Goal: Find contact information: Find contact information

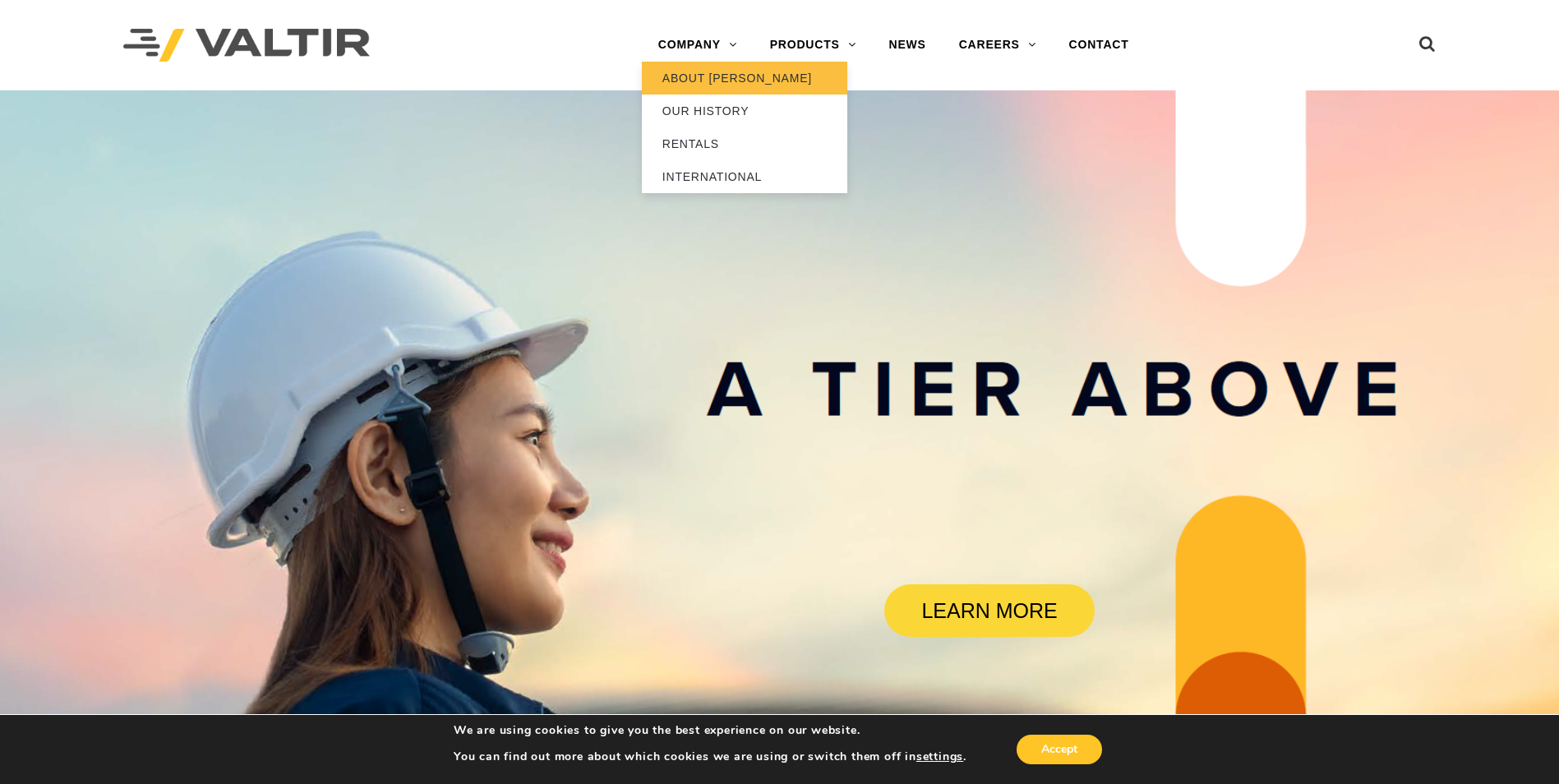
click at [727, 70] on link "ABOUT [PERSON_NAME]" at bounding box center [744, 78] width 205 height 33
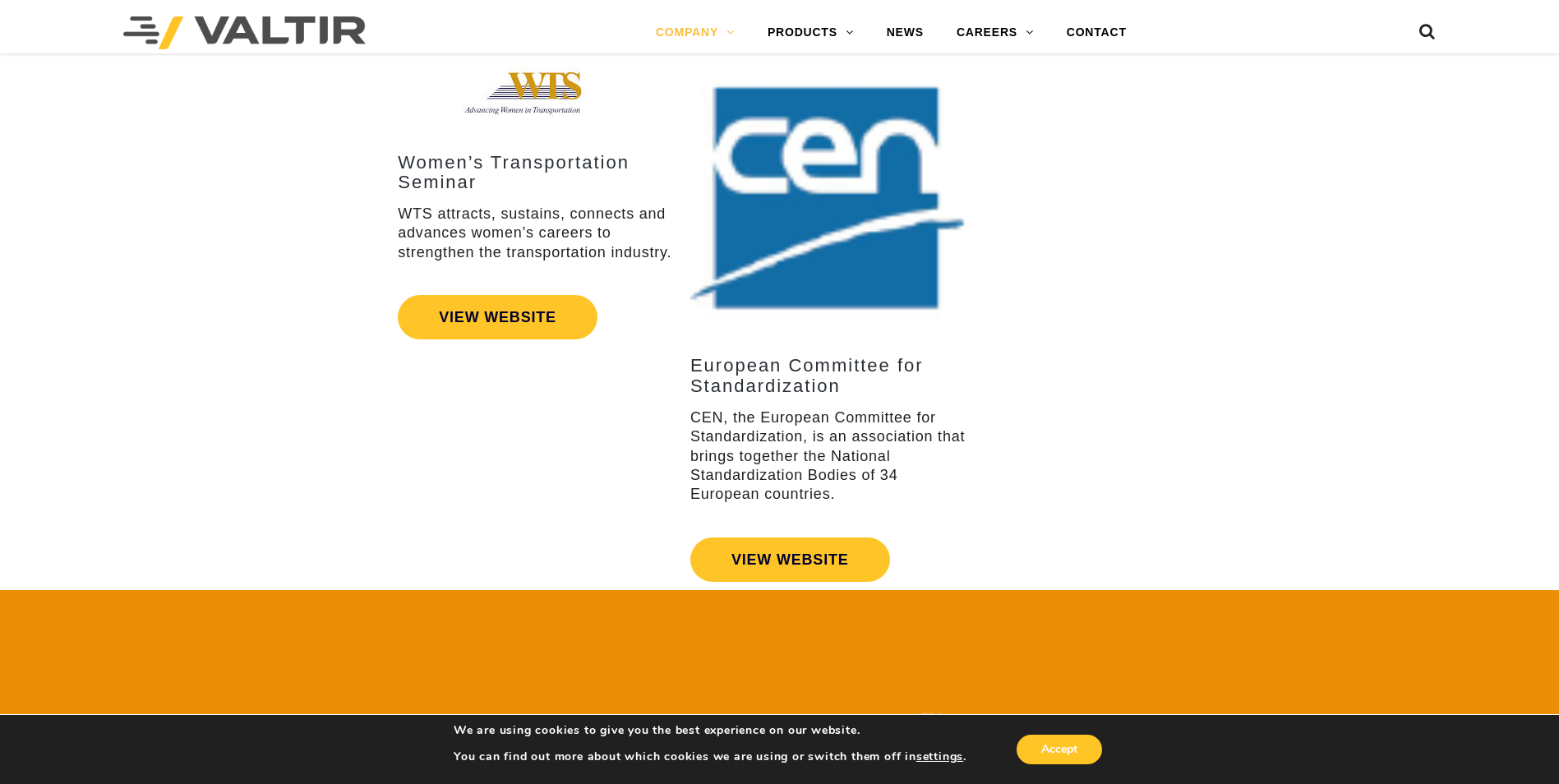
scroll to position [3039, 0]
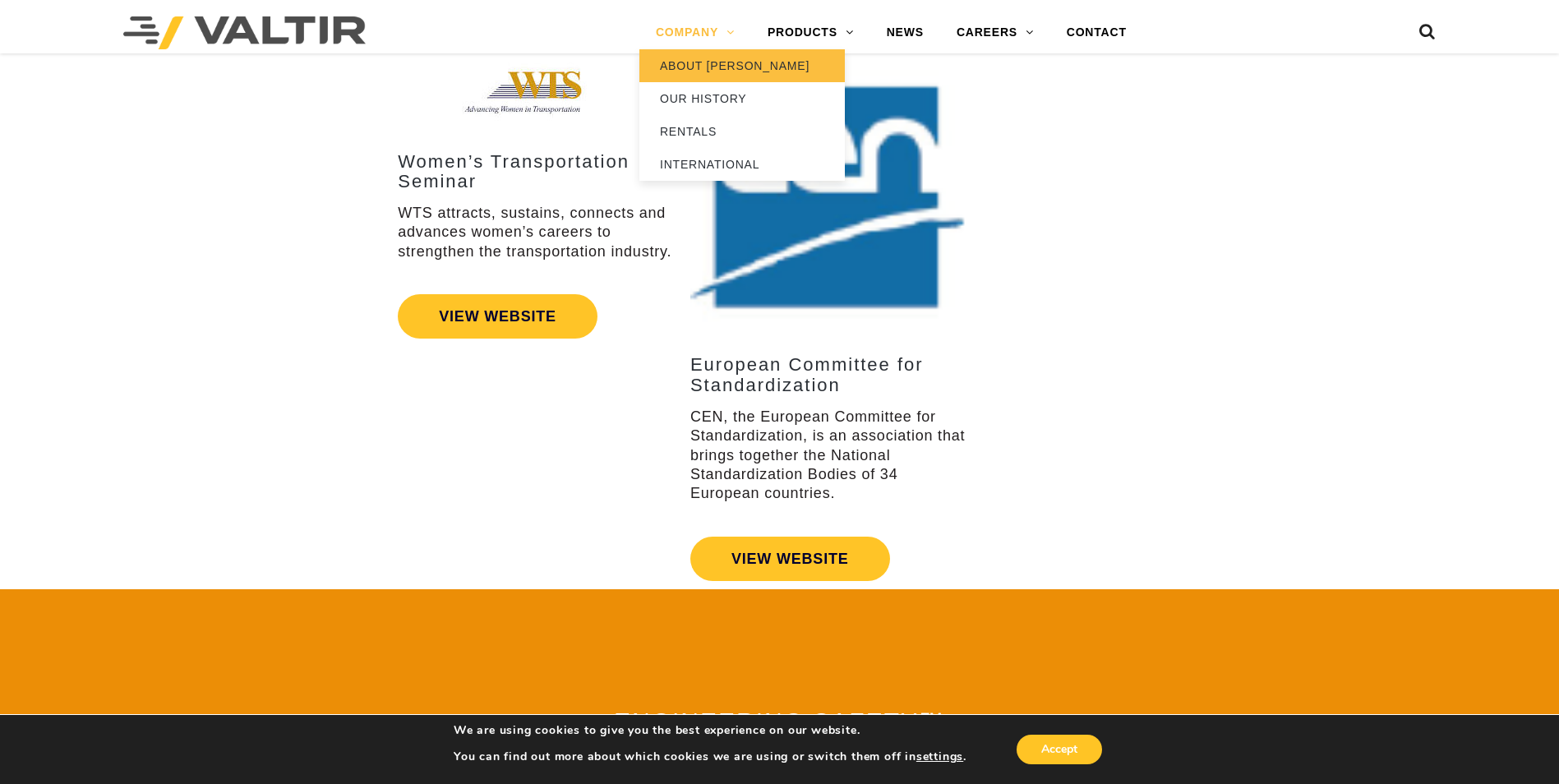
click at [691, 74] on link "ABOUT [PERSON_NAME]" at bounding box center [742, 65] width 205 height 33
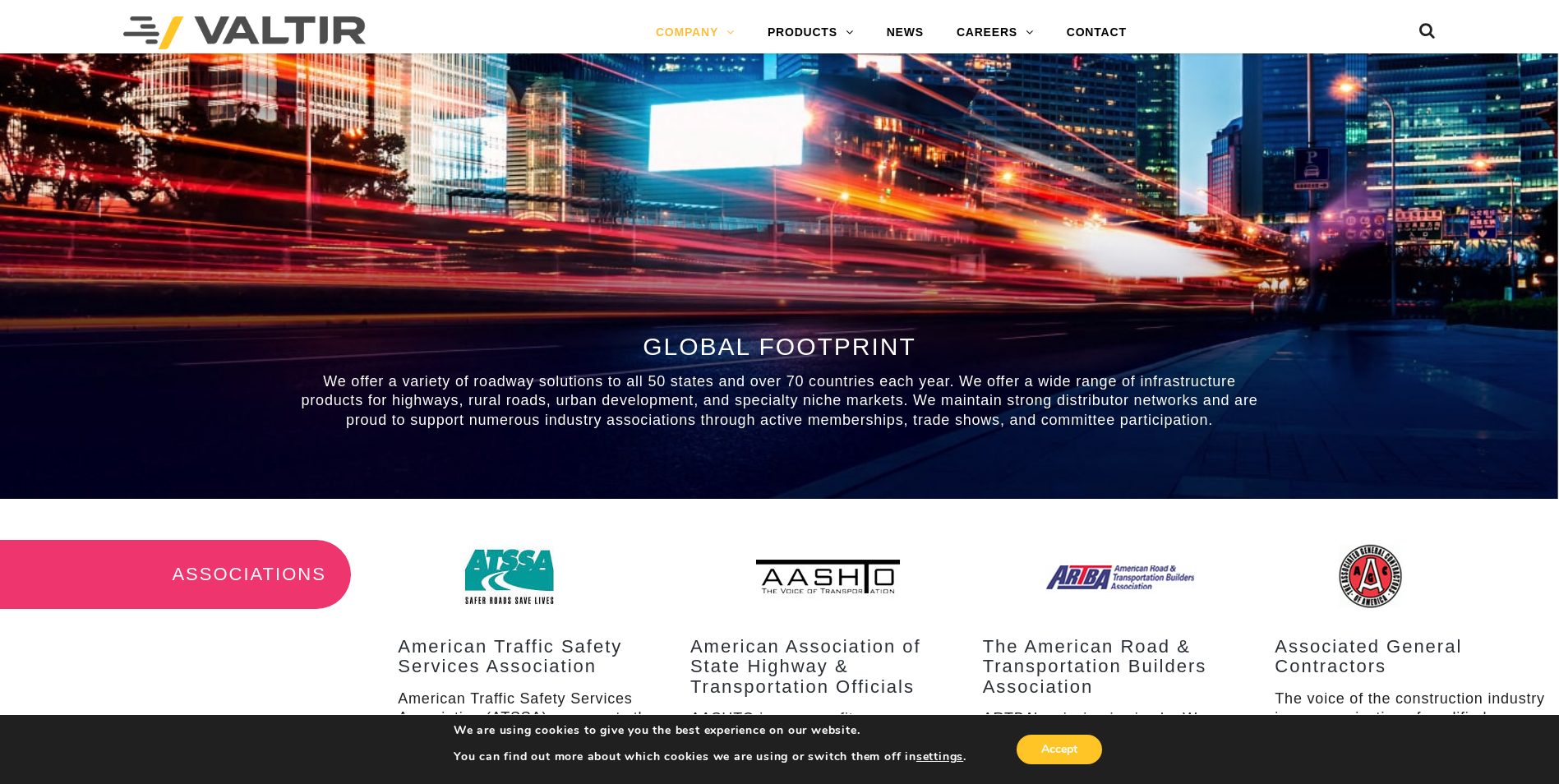
scroll to position [1630, 0]
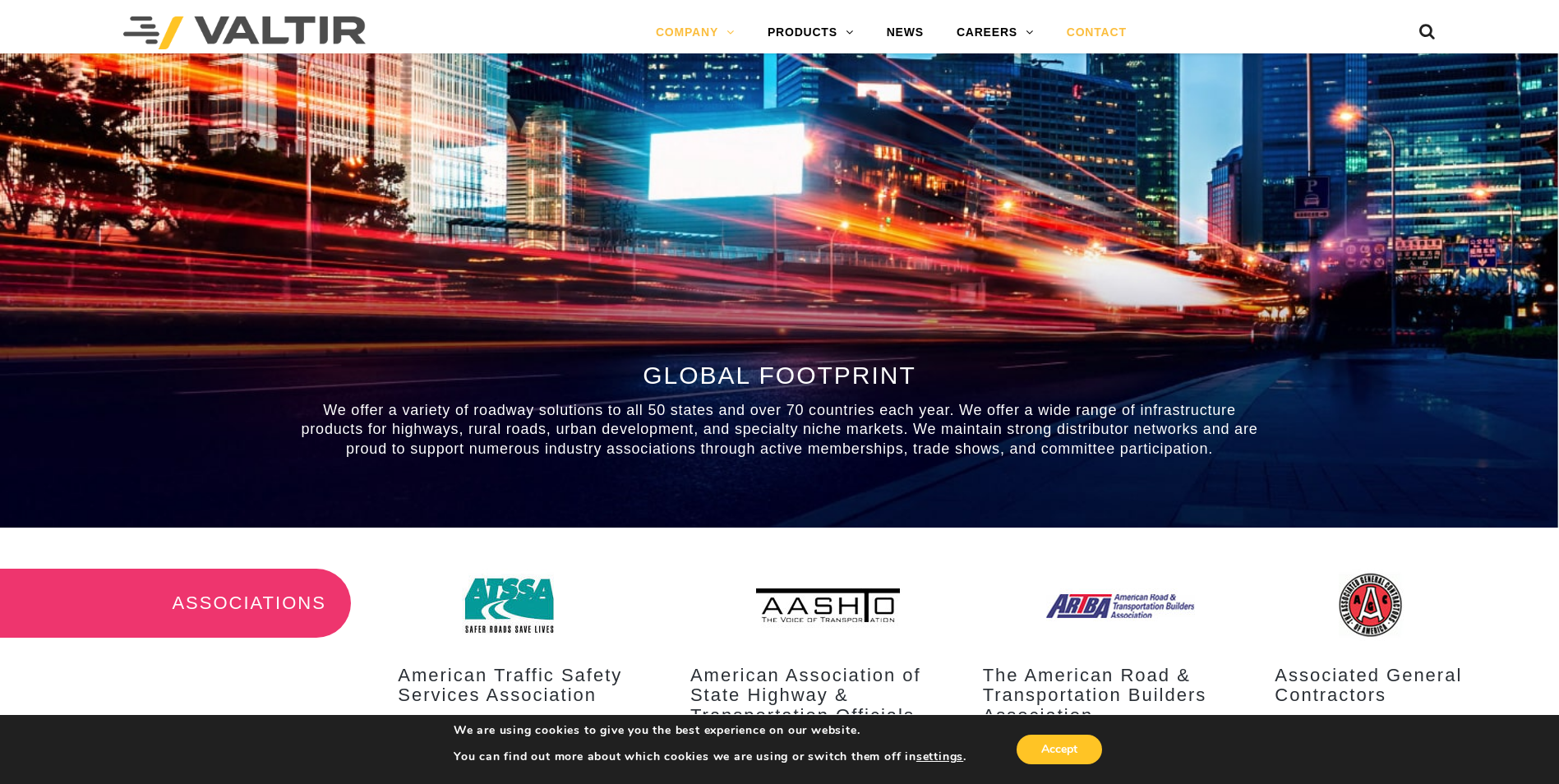
click at [1081, 32] on link "CONTACT" at bounding box center [1096, 32] width 93 height 33
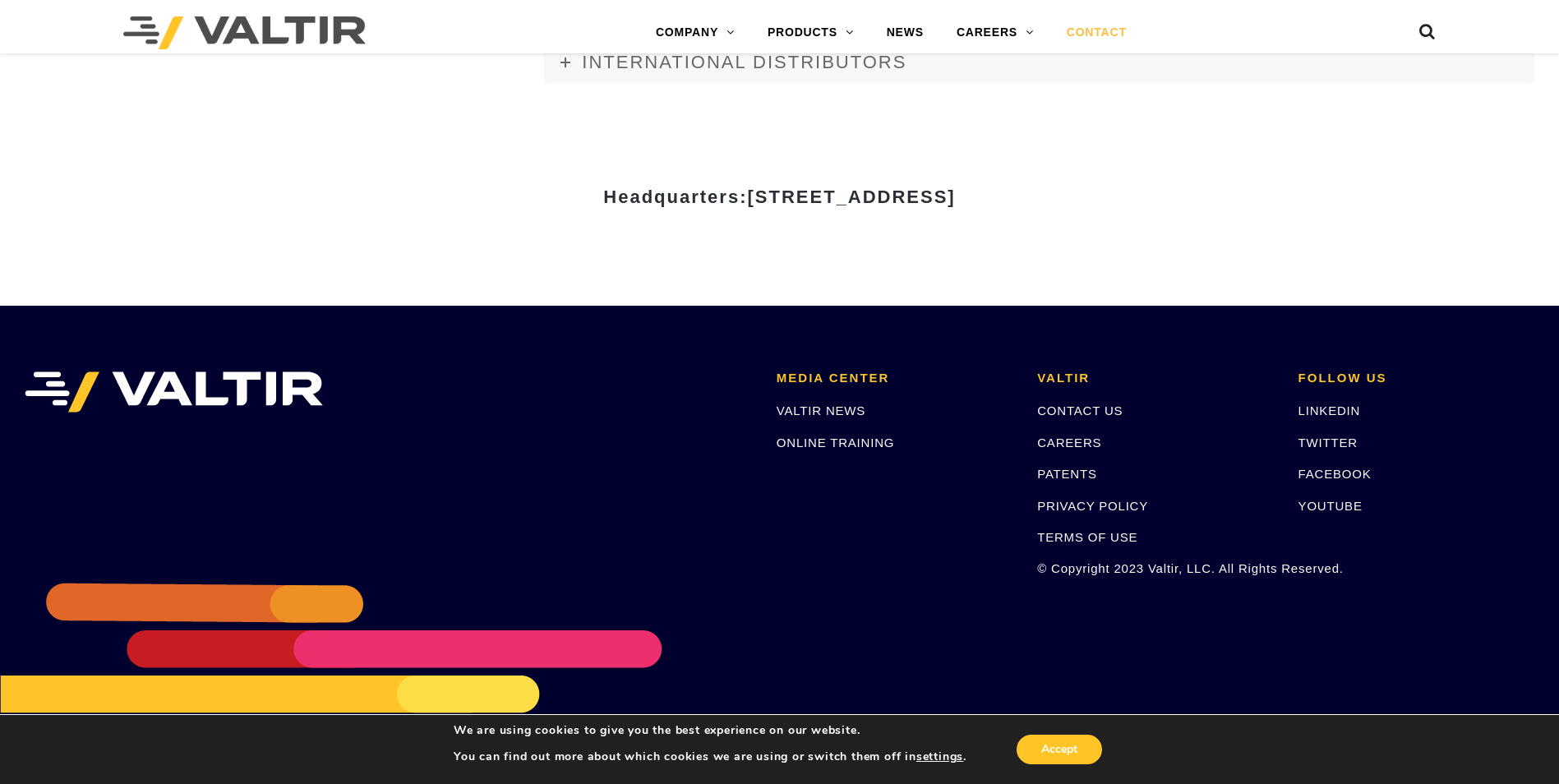
scroll to position [2250, 0]
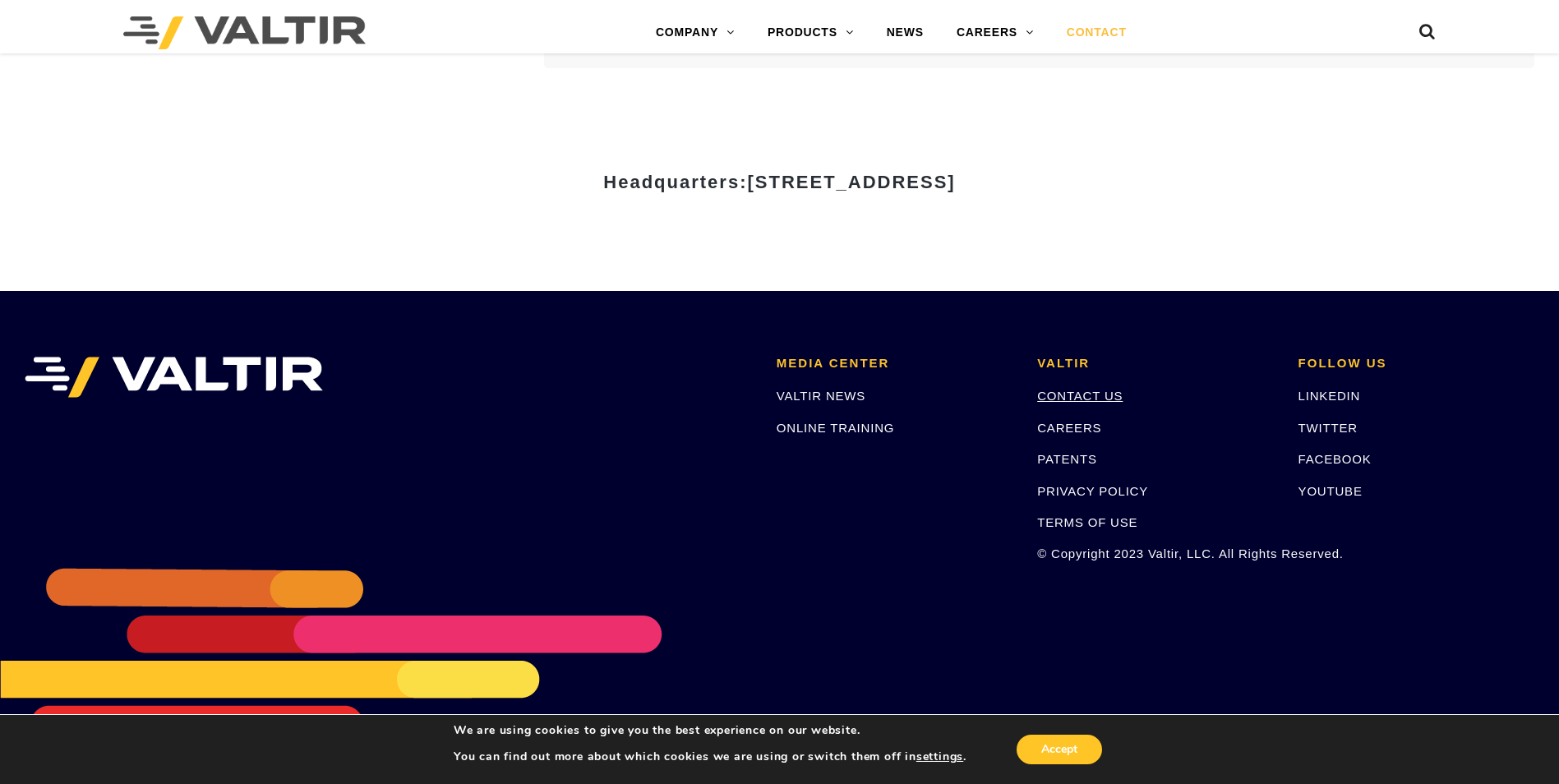
click at [1041, 391] on link "CONTACT US" at bounding box center [1079, 396] width 86 height 14
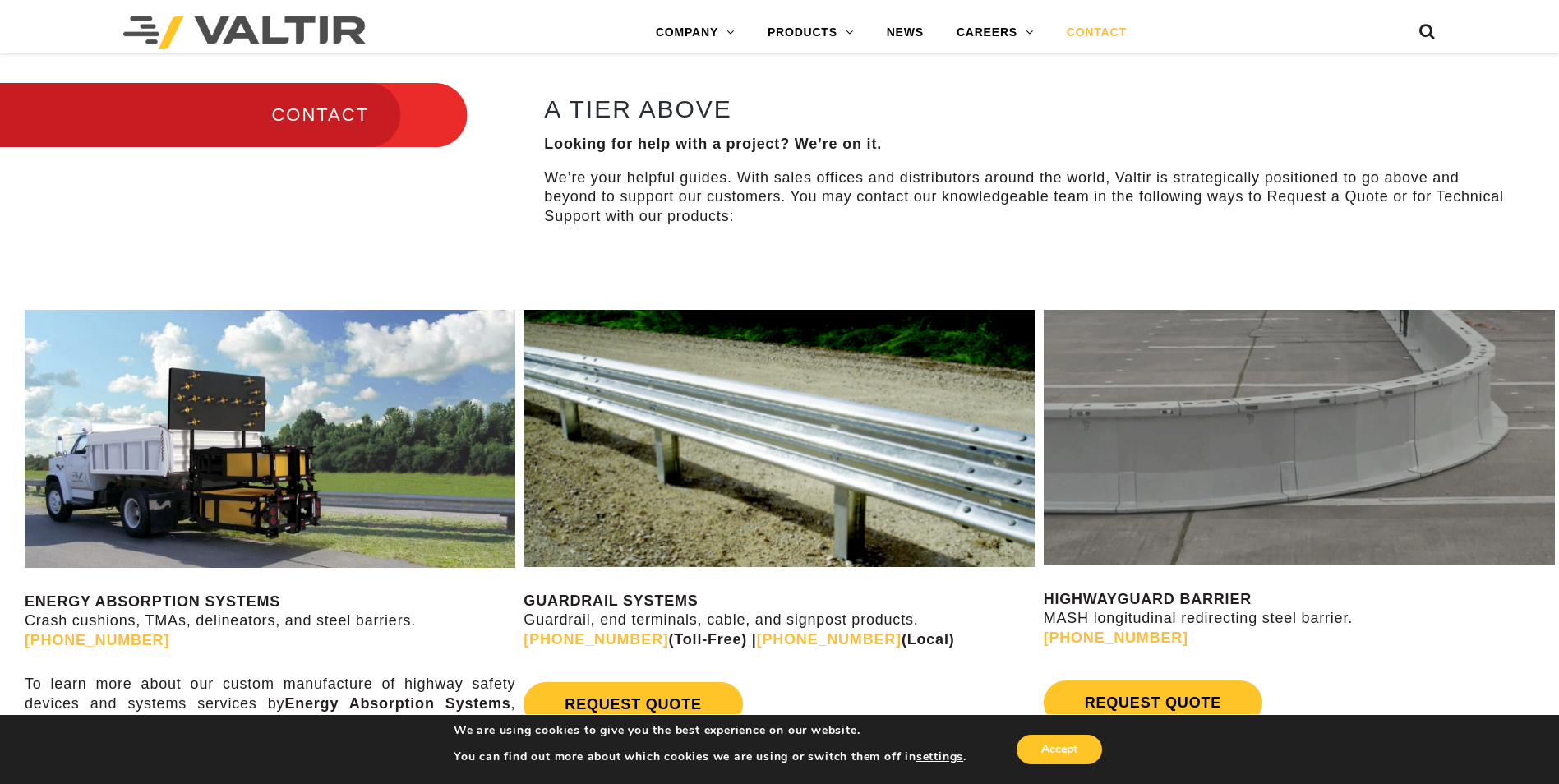
scroll to position [985, 0]
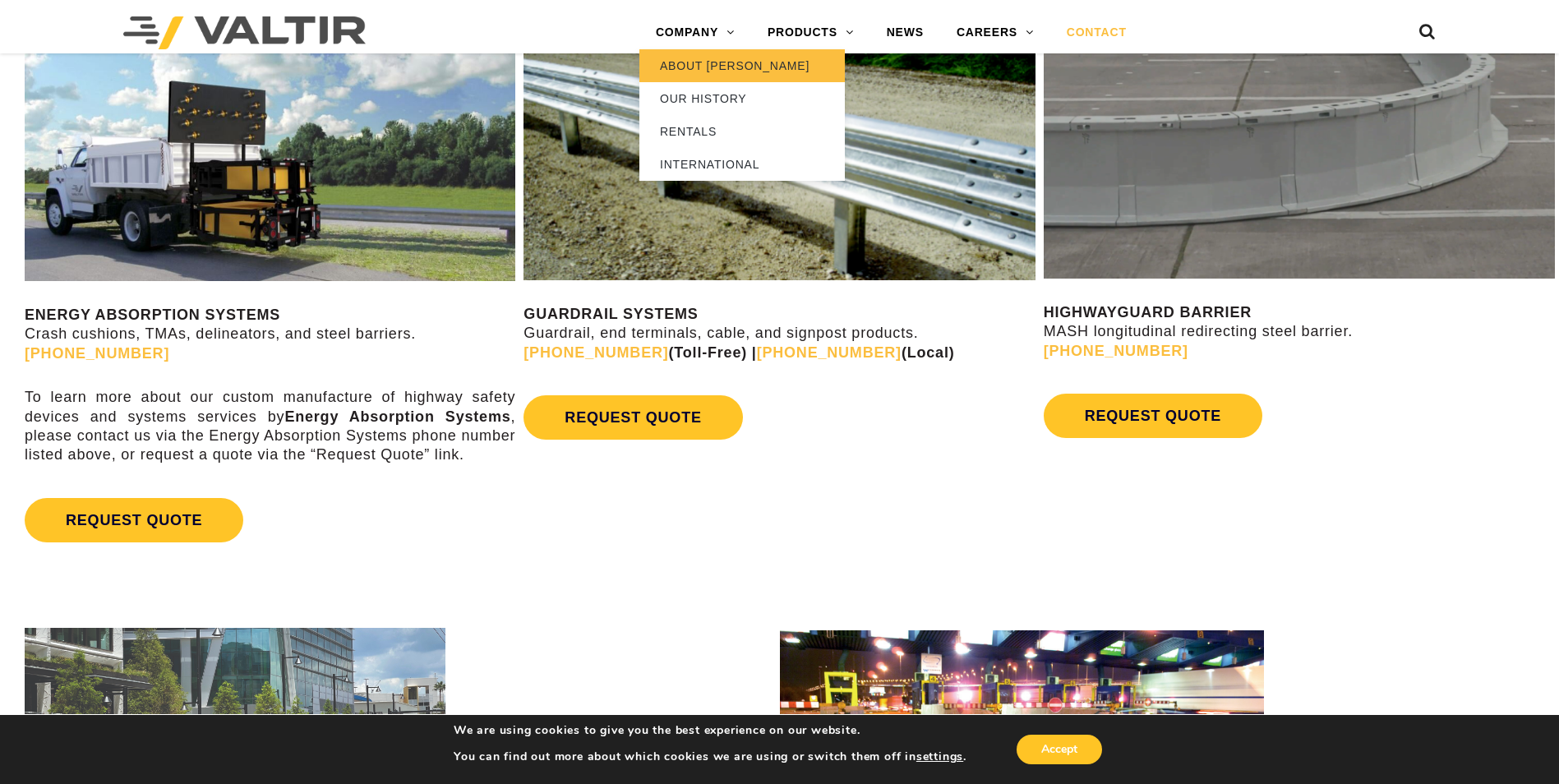
click at [700, 58] on link "ABOUT [PERSON_NAME]" at bounding box center [742, 65] width 205 height 33
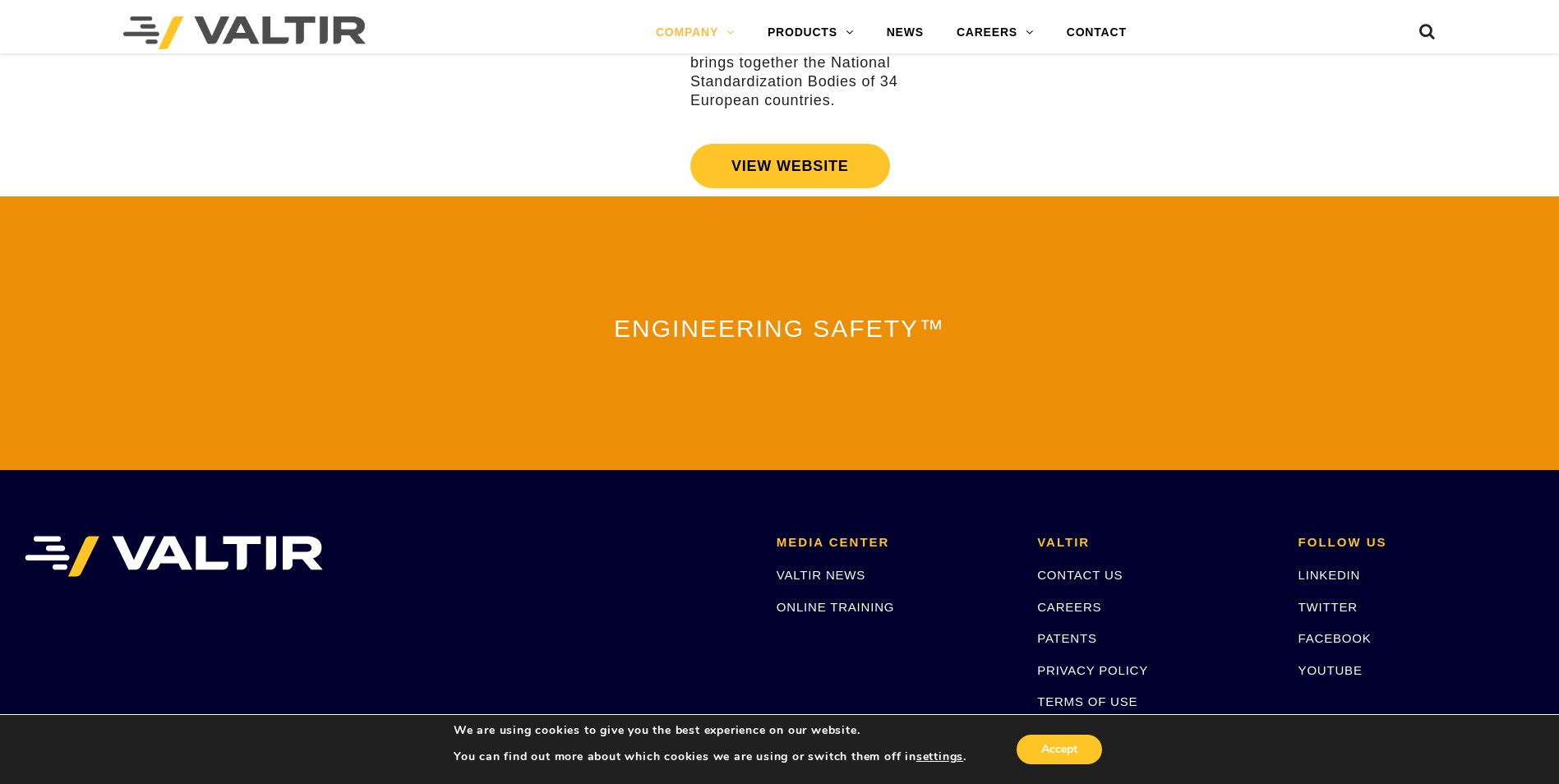
scroll to position [3602, 0]
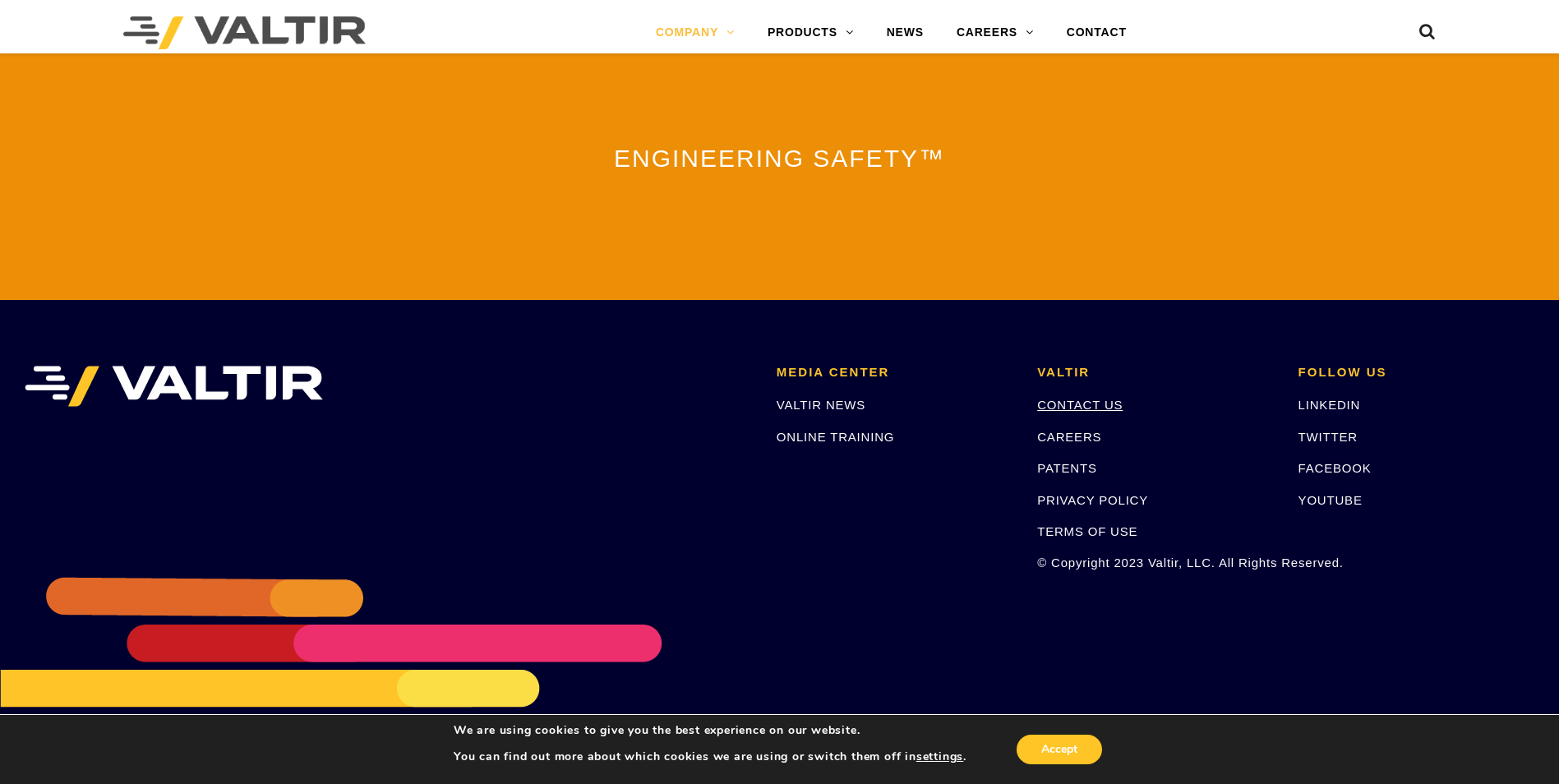
click at [1069, 397] on link "CONTACT US" at bounding box center [1079, 404] width 86 height 14
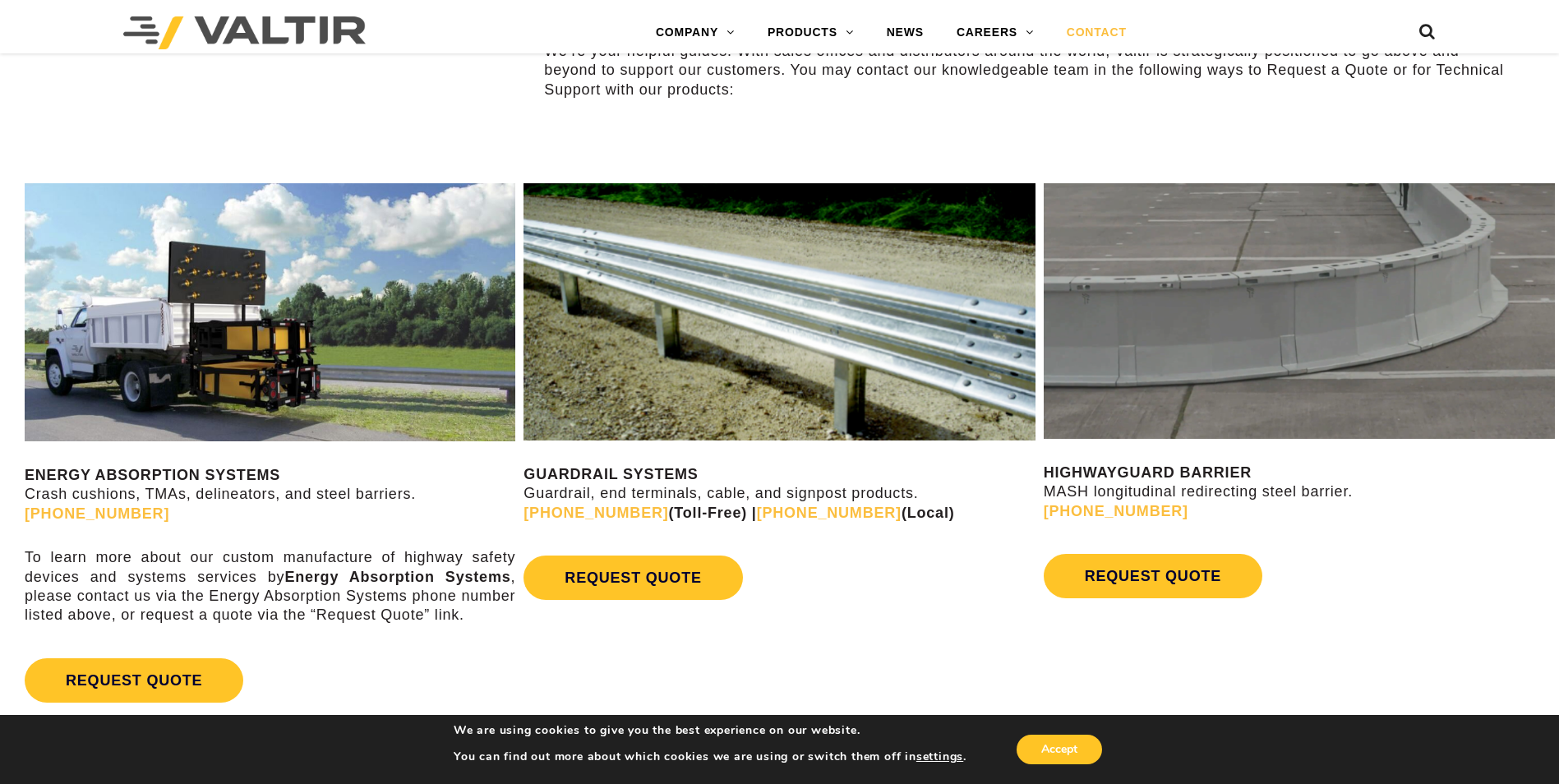
scroll to position [903, 0]
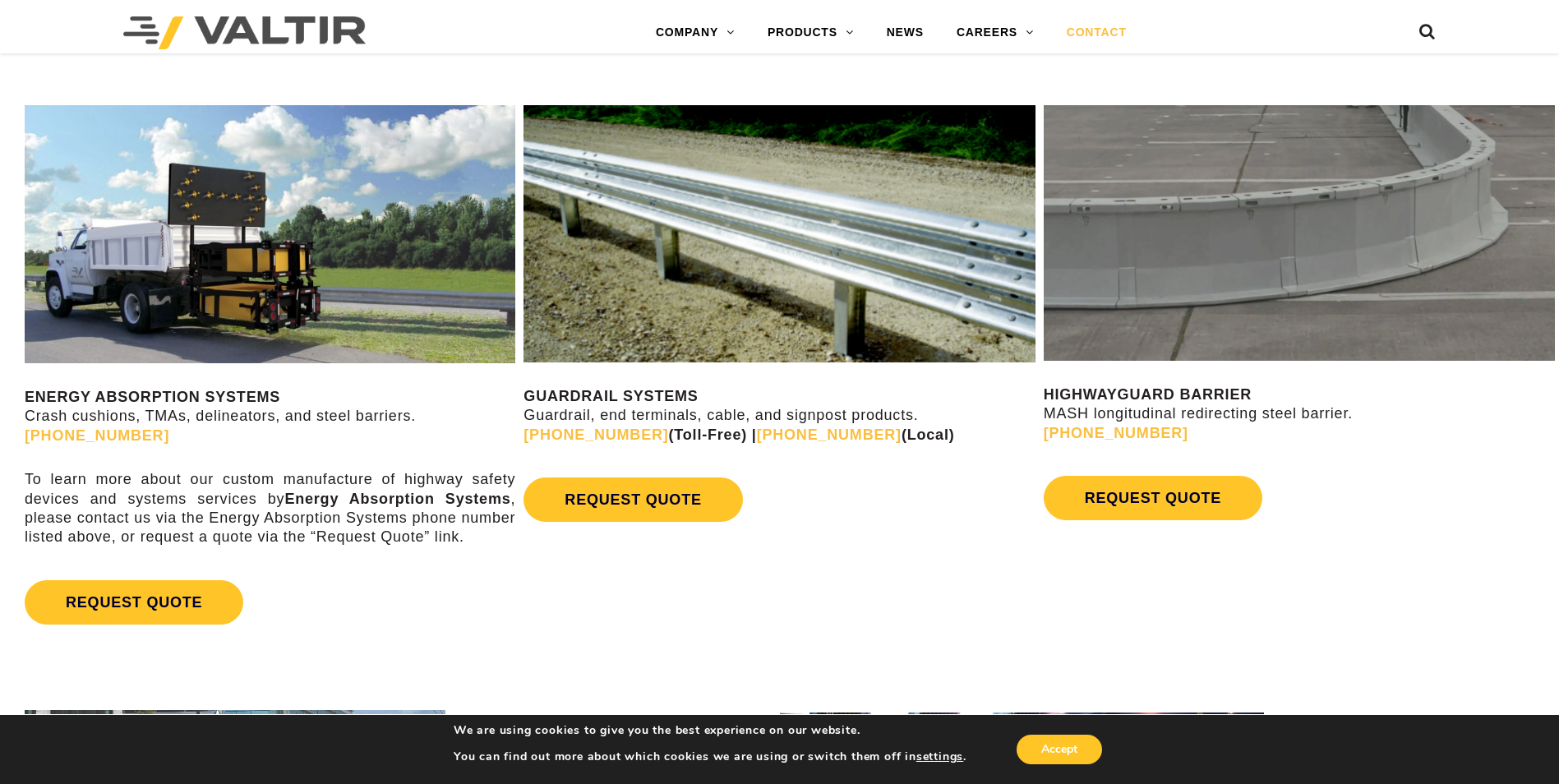
click at [950, 489] on div "REQUEST QUOTE" at bounding box center [778, 499] width 511 height 61
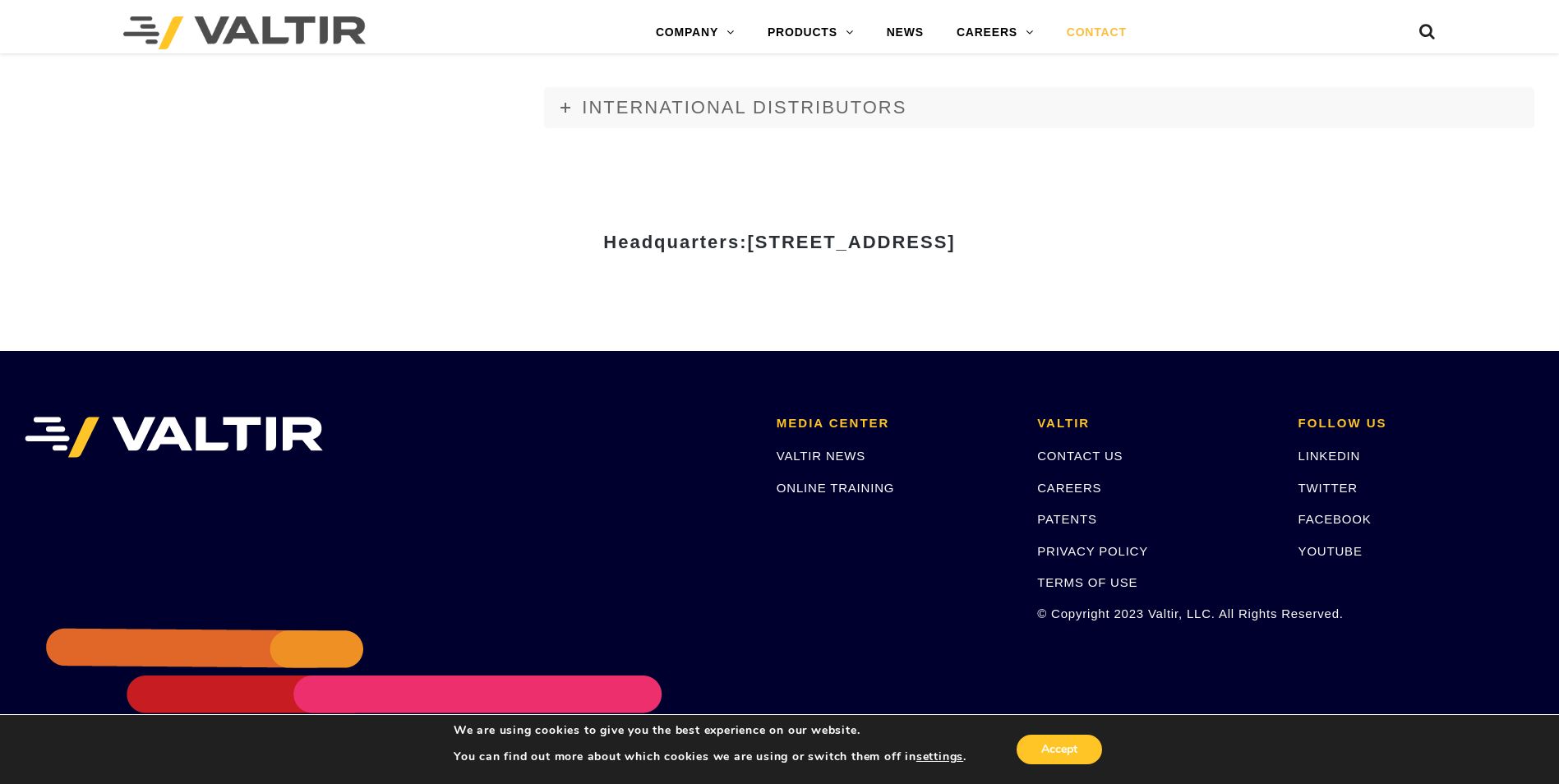
scroll to position [2250, 0]
